Goal: Task Accomplishment & Management: Use online tool/utility

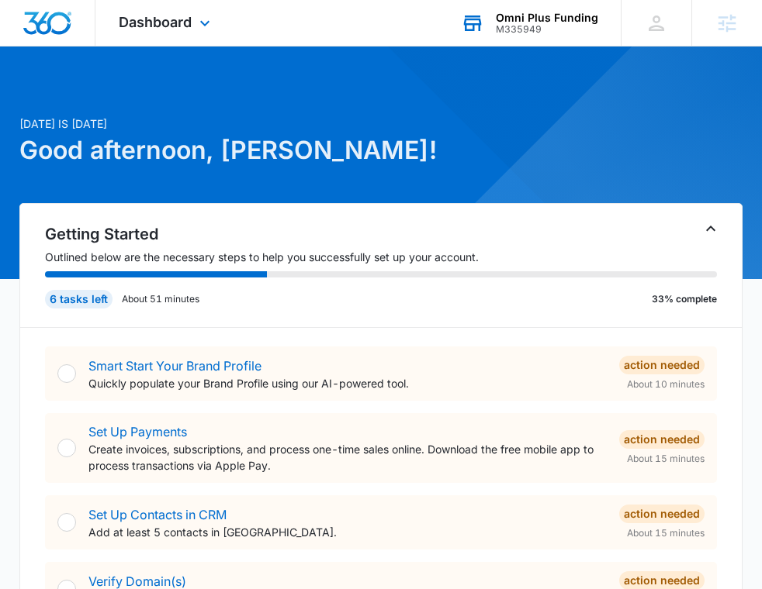
click at [541, 26] on div "M335949" at bounding box center [547, 29] width 102 height 11
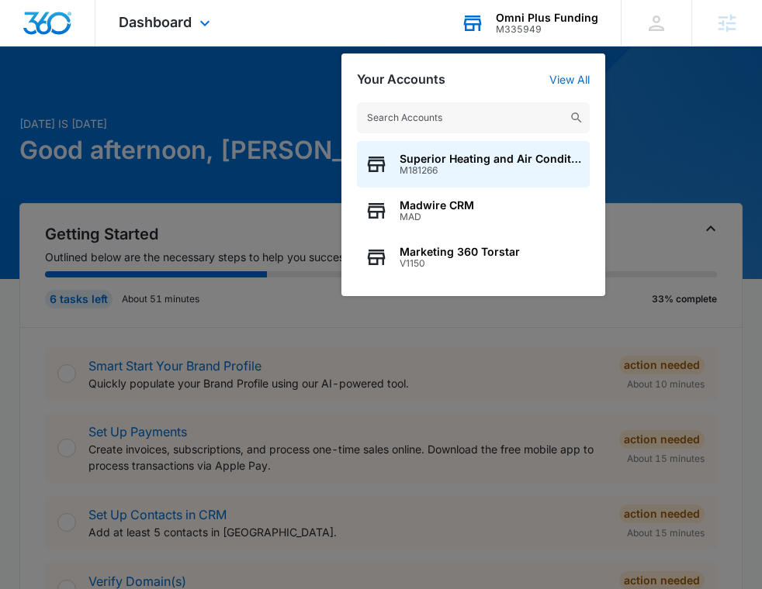
type input "M"
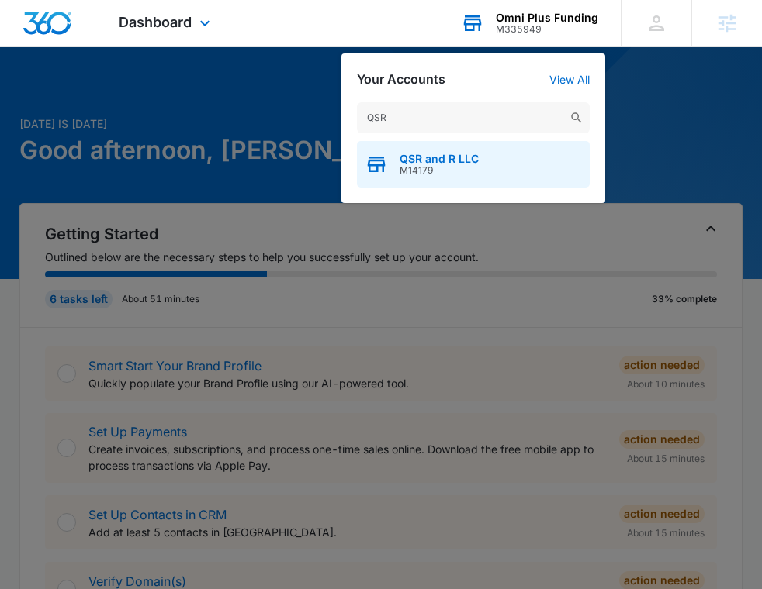
type input "QSR"
click at [429, 163] on span "QSR and R LLC" at bounding box center [438, 159] width 79 height 12
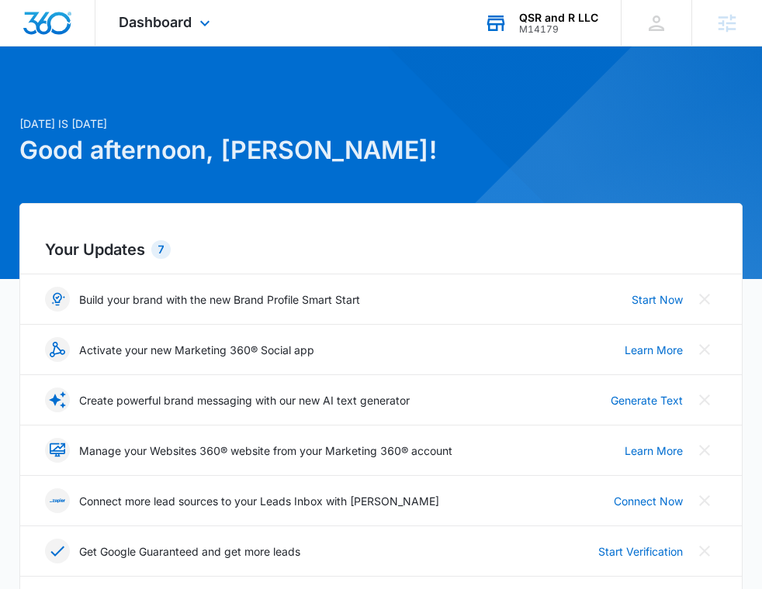
click at [206, 33] on div "Dashboard Apps Reputation Websites Forms CRM Email Social Shop Content Ads Inte…" at bounding box center [166, 23] width 142 height 46
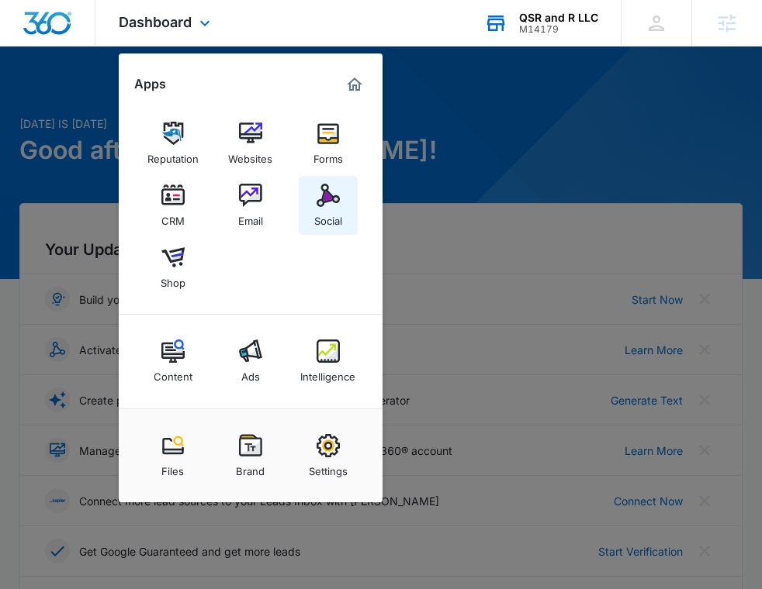
click at [323, 197] on img at bounding box center [327, 195] width 23 height 23
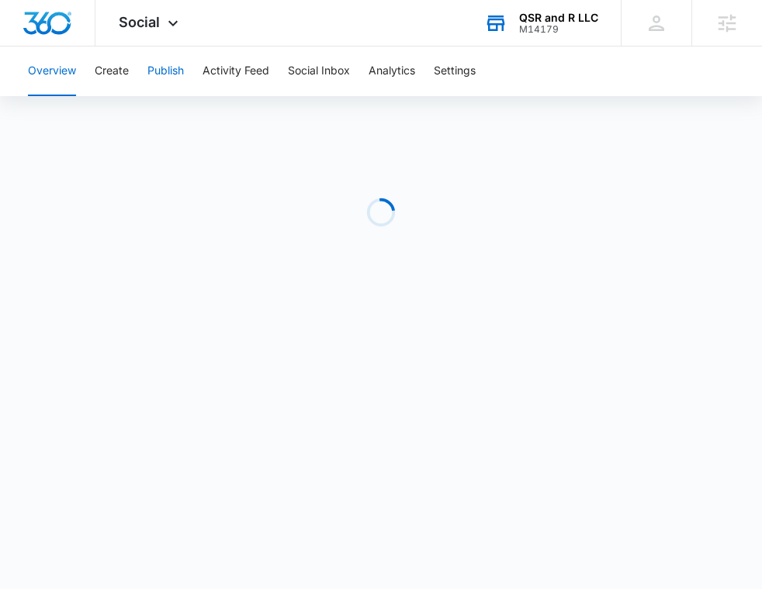
click at [157, 66] on button "Publish" at bounding box center [165, 72] width 36 height 50
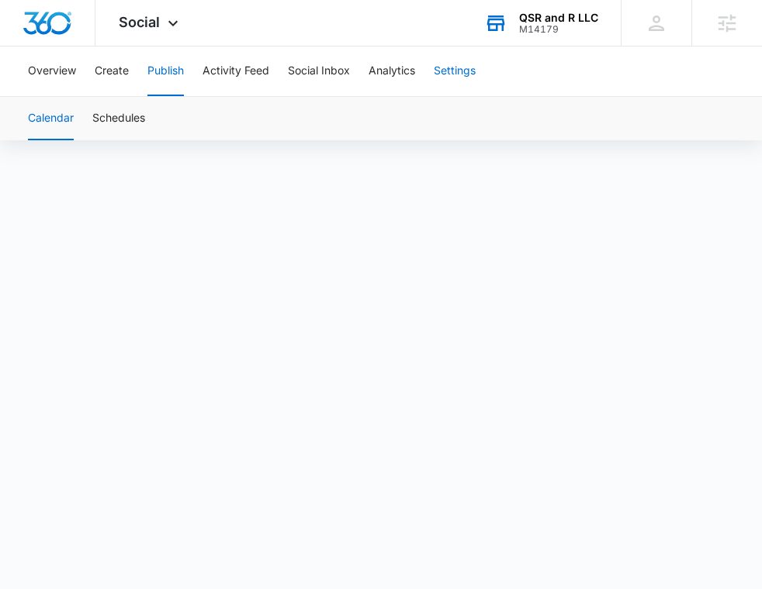
click at [459, 77] on button "Settings" at bounding box center [455, 72] width 42 height 50
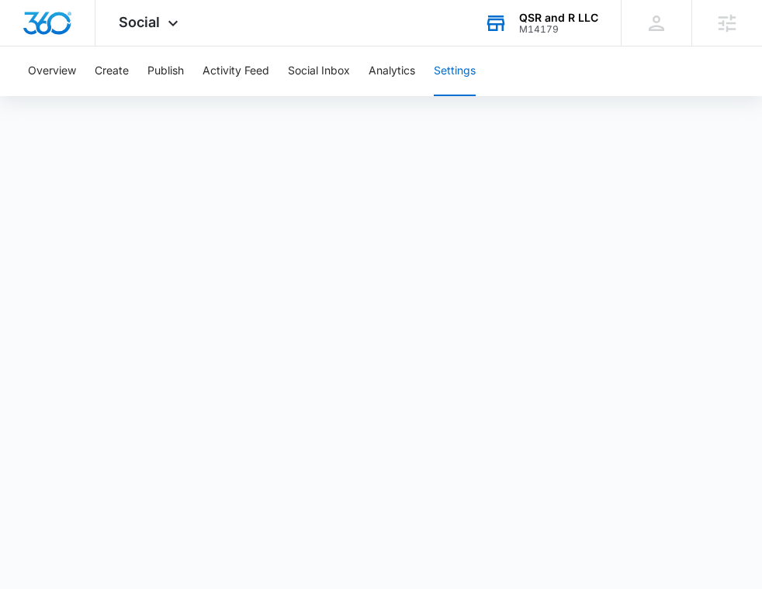
click at [142, 64] on div "Overview Create Publish Activity Feed Social Inbox Analytics Settings" at bounding box center [381, 72] width 724 height 50
click at [177, 65] on button "Publish" at bounding box center [165, 72] width 36 height 50
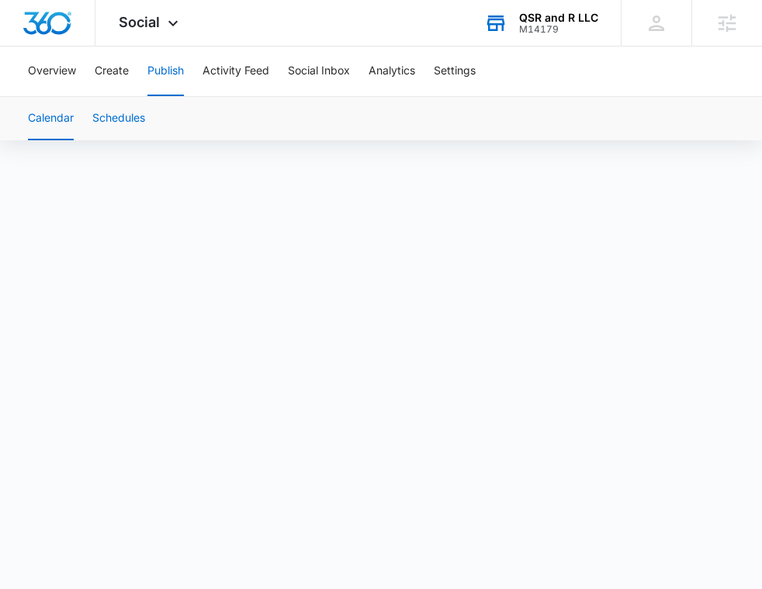
click at [103, 136] on button "Schedules" at bounding box center [118, 118] width 53 height 43
click at [31, 113] on button "Calendar" at bounding box center [51, 118] width 46 height 43
click at [103, 74] on button "Create" at bounding box center [112, 72] width 34 height 50
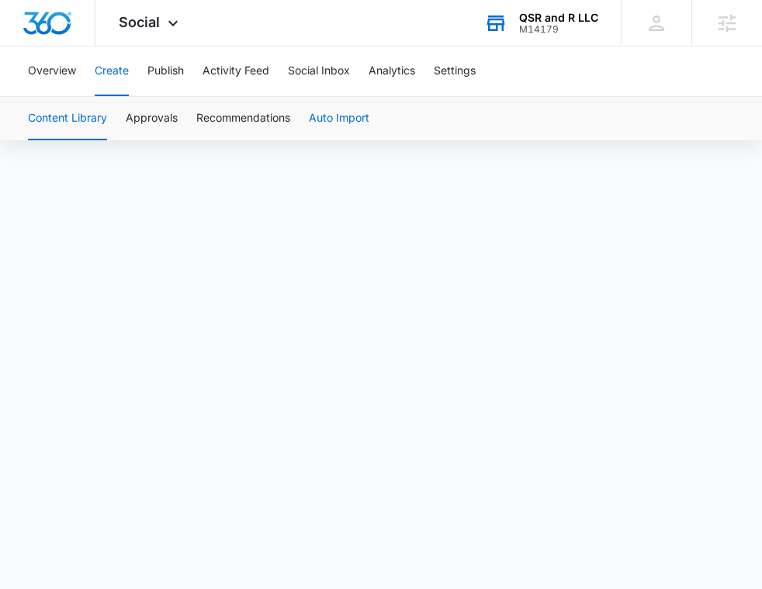
scroll to position [98, 0]
click at [83, 119] on button "Content Library" at bounding box center [67, 118] width 79 height 43
click at [88, 115] on button "Content Library" at bounding box center [67, 118] width 79 height 43
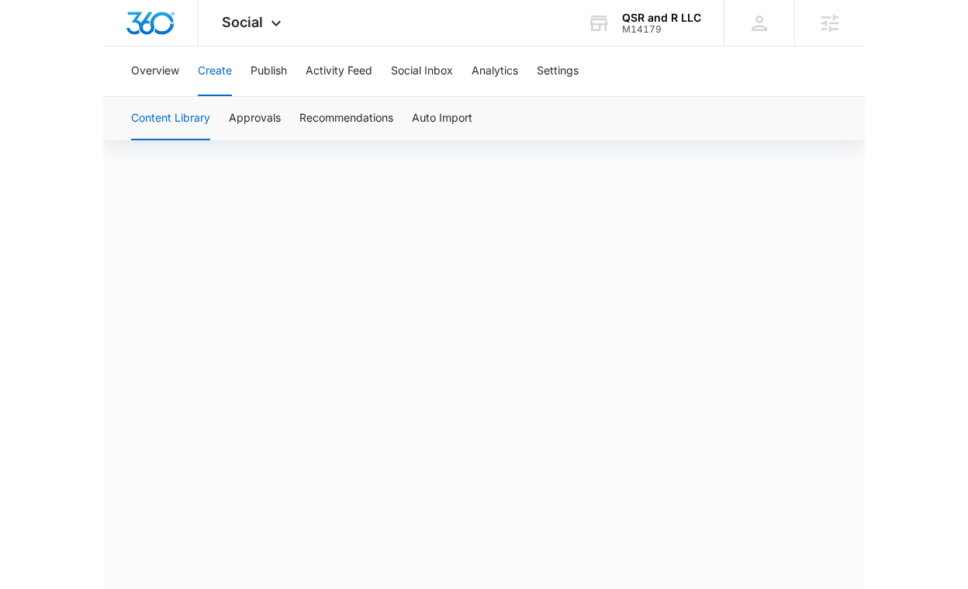
scroll to position [0, 0]
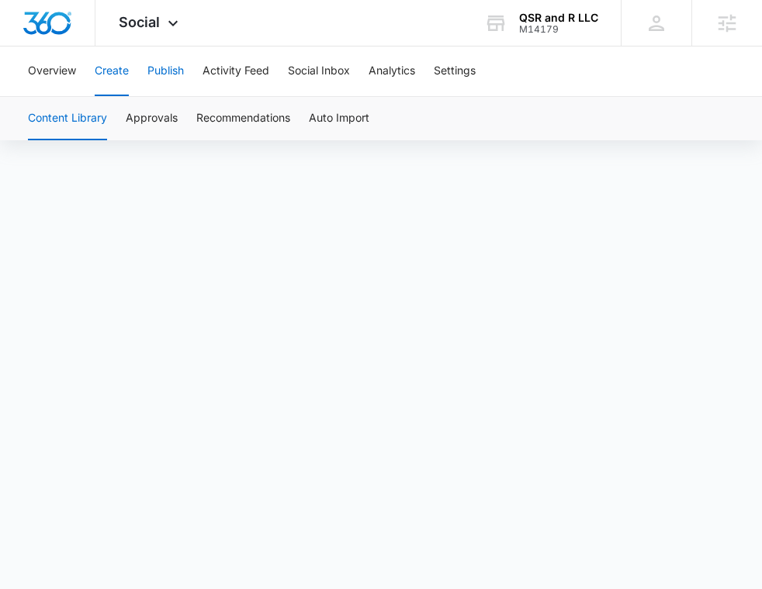
click at [170, 77] on button "Publish" at bounding box center [165, 72] width 36 height 50
click at [135, 117] on button "Schedules" at bounding box center [118, 118] width 53 height 43
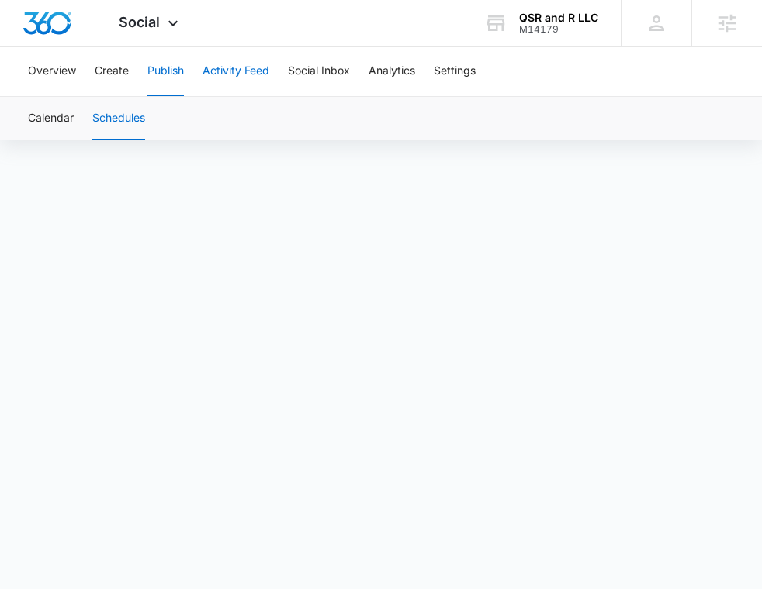
click at [213, 71] on button "Activity Feed" at bounding box center [235, 72] width 67 height 50
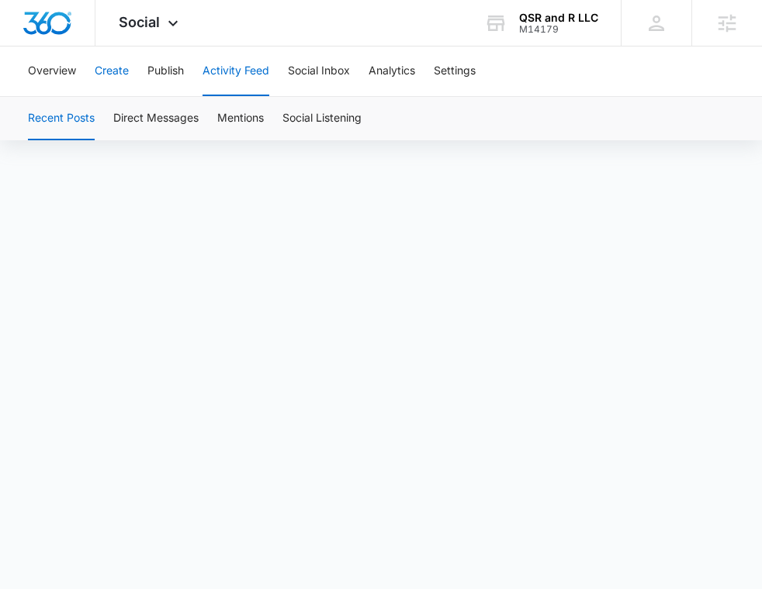
click at [109, 67] on button "Create" at bounding box center [112, 72] width 34 height 50
click at [163, 120] on button "Approvals" at bounding box center [152, 118] width 52 height 43
